Goal: Task Accomplishment & Management: Manage account settings

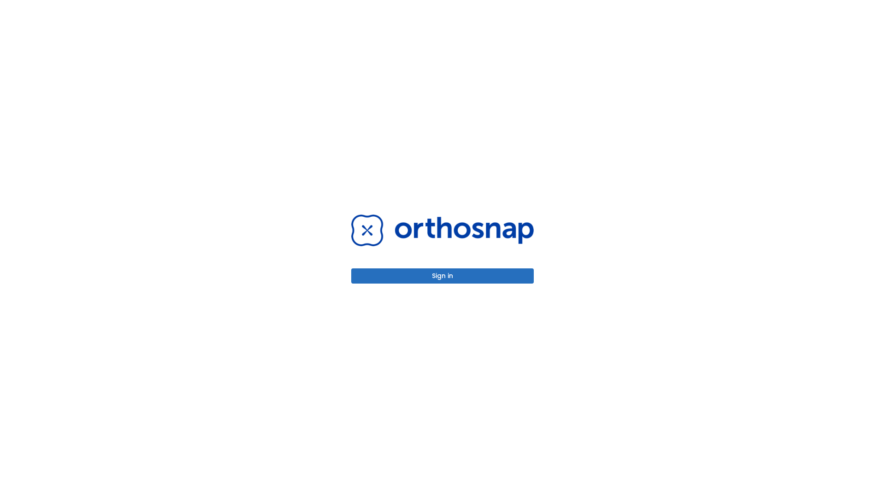
click at [442, 276] on button "Sign in" at bounding box center [442, 275] width 182 height 15
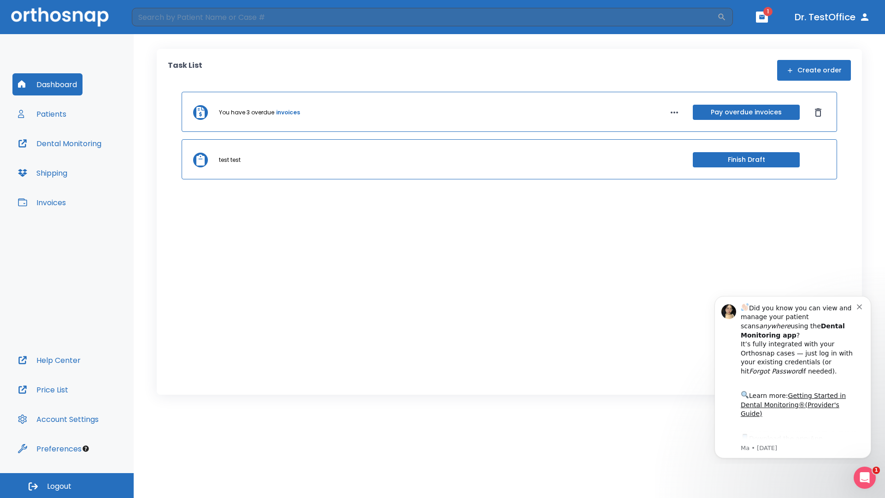
click at [67, 485] on span "Logout" at bounding box center [59, 486] width 24 height 10
